Goal: Find specific page/section: Find specific page/section

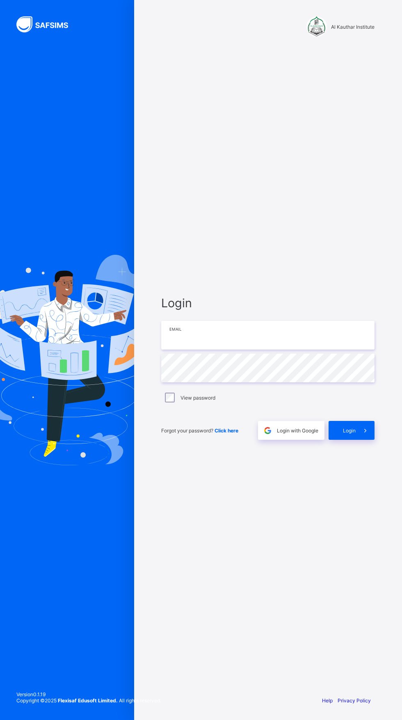
click at [282, 349] on input "email" at bounding box center [267, 335] width 213 height 29
type input "**********"
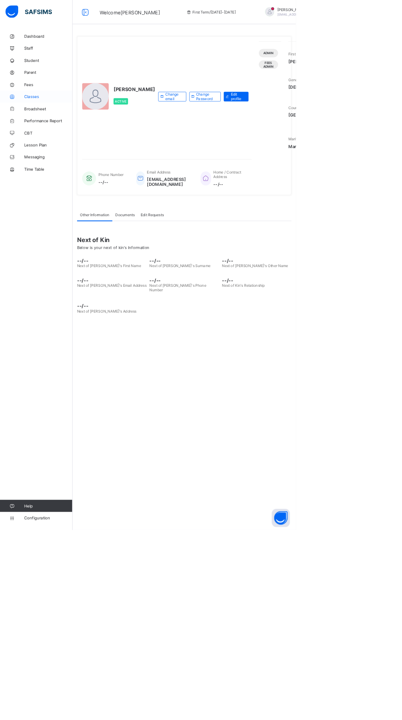
click at [58, 128] on span "Classes" at bounding box center [66, 131] width 66 height 7
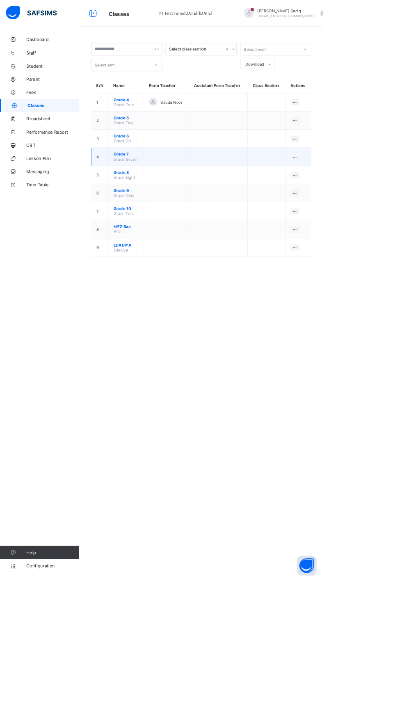
click at [150, 191] on span "Grade 7" at bounding box center [157, 192] width 32 height 6
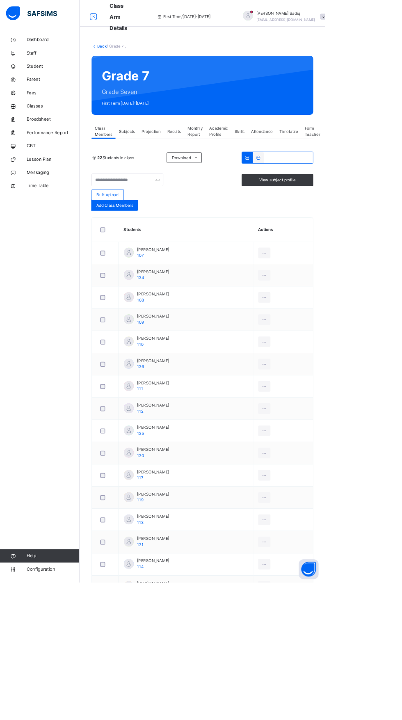
click at [186, 157] on div "Projection" at bounding box center [187, 162] width 32 height 16
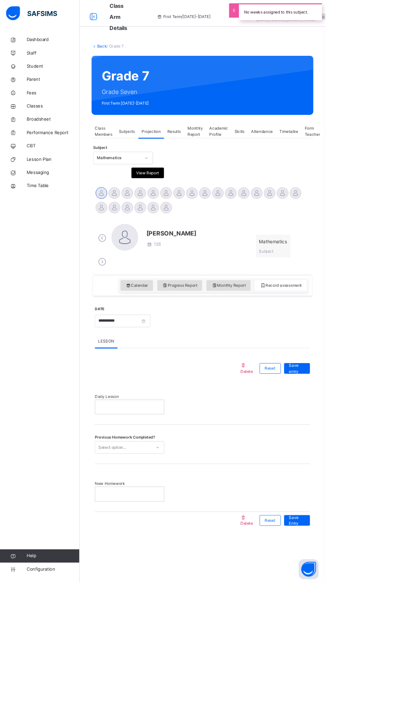
click at [125, 57] on link "Back" at bounding box center [126, 57] width 12 height 6
